Goal: Transaction & Acquisition: Purchase product/service

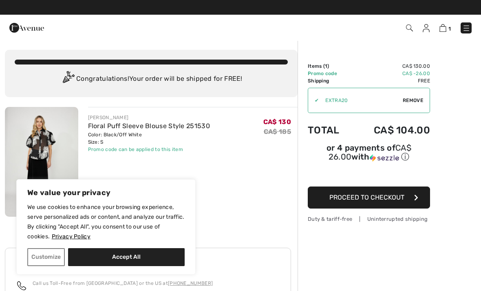
click at [414, 102] on span "Remove" at bounding box center [413, 100] width 20 height 7
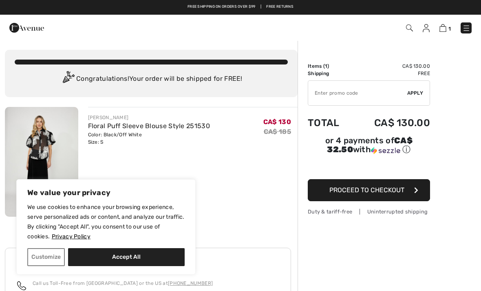
click at [369, 89] on input "TEXT" at bounding box center [357, 93] width 99 height 24
type input "VIP20"
click at [416, 87] on div "✔ Apply Remove" at bounding box center [369, 92] width 122 height 25
click at [418, 93] on span "Apply" at bounding box center [415, 92] width 16 height 7
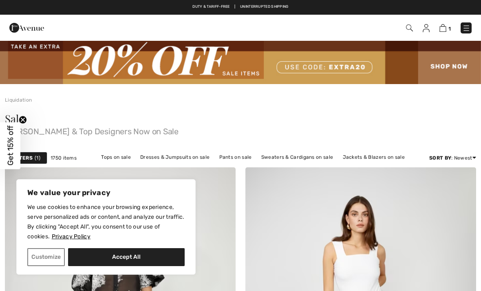
click at [444, 29] on img at bounding box center [443, 28] width 7 height 8
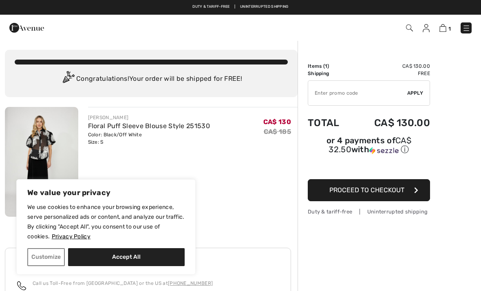
click at [380, 92] on input "TEXT" at bounding box center [357, 93] width 99 height 24
type input "VIP20"
click at [414, 88] on div "✔ Apply Remove" at bounding box center [369, 92] width 122 height 25
click at [419, 91] on span "Apply" at bounding box center [415, 92] width 16 height 7
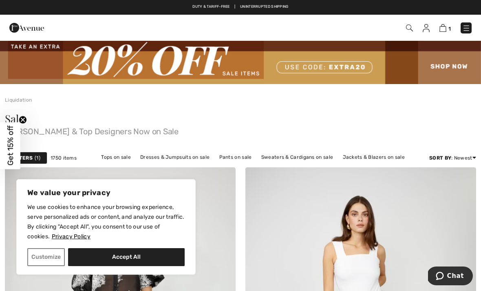
click at [442, 69] on img at bounding box center [240, 62] width 481 height 44
click at [446, 25] on img at bounding box center [443, 28] width 7 height 8
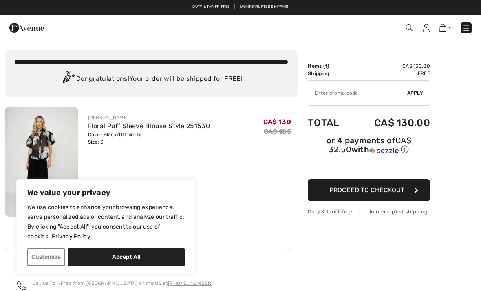
click at [359, 95] on input "TEXT" at bounding box center [357, 93] width 99 height 24
type input "EXTRA20"
click at [420, 91] on span "Apply" at bounding box center [415, 92] width 16 height 7
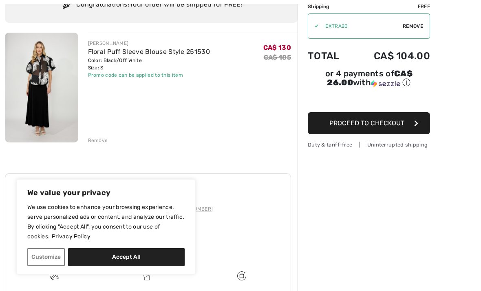
scroll to position [75, 0]
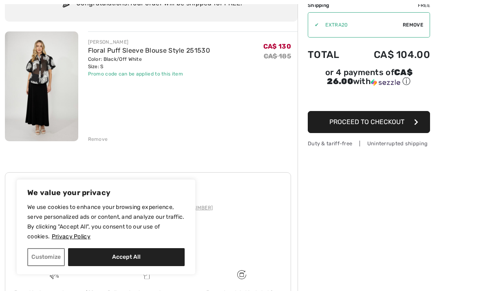
click at [96, 134] on div "Remove" at bounding box center [193, 138] width 210 height 9
